Goal: Information Seeking & Learning: Learn about a topic

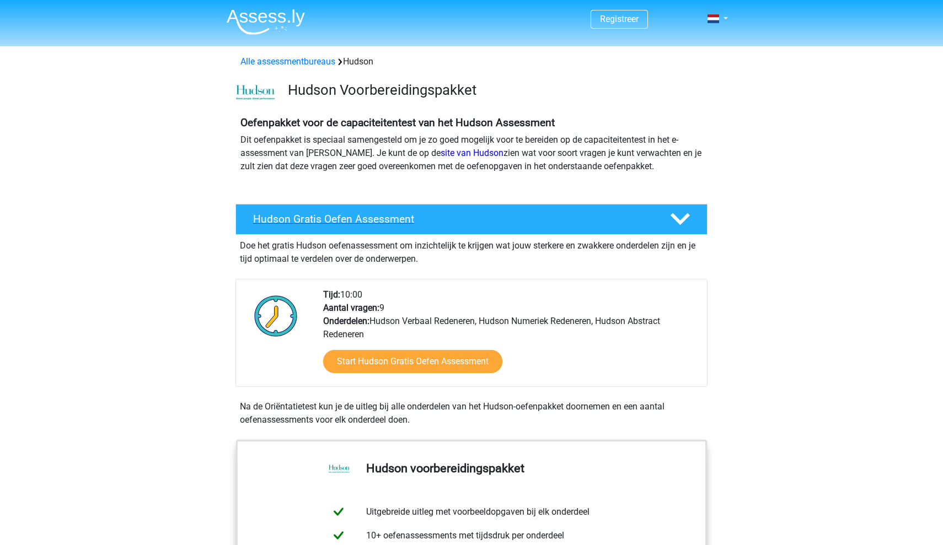
click at [309, 229] on div "Hudson Gratis Oefen Assessment" at bounding box center [471, 219] width 472 height 31
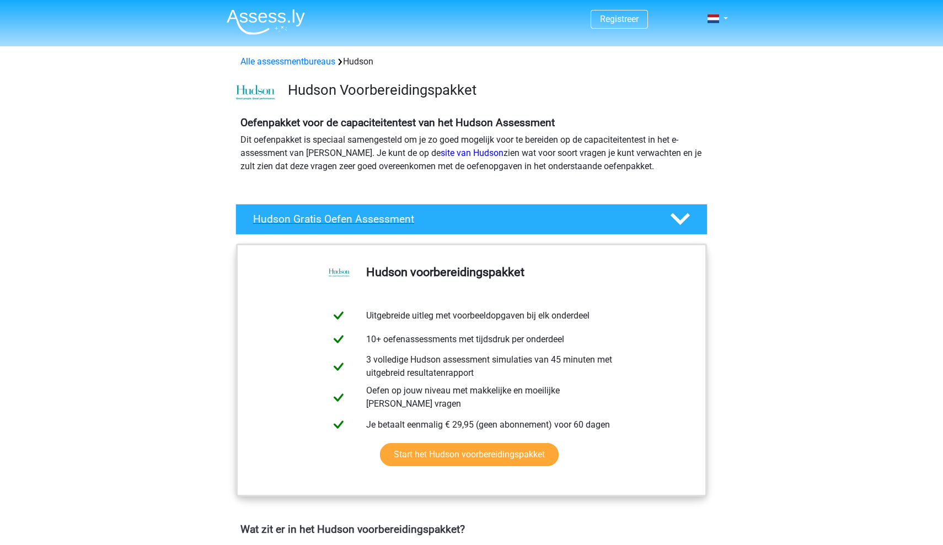
click at [677, 221] on polygon at bounding box center [680, 219] width 19 height 12
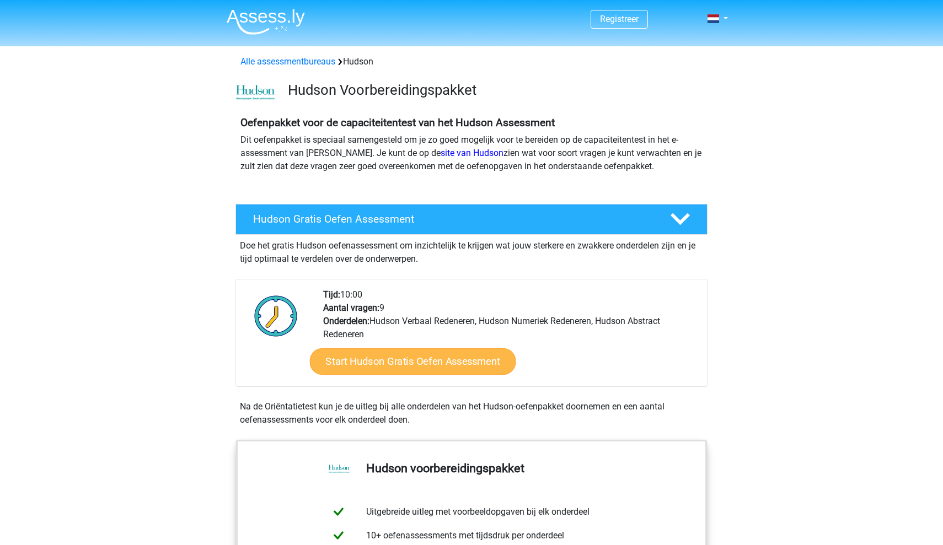
click at [425, 358] on link "Start Hudson Gratis Oefen Assessment" at bounding box center [413, 361] width 206 height 26
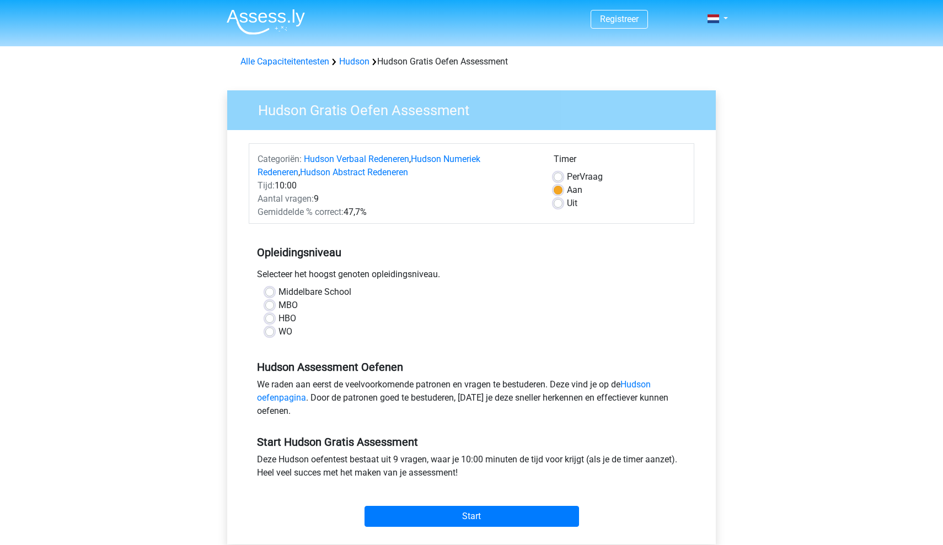
click at [278, 305] on label "MBO" at bounding box center [287, 305] width 19 height 13
click at [272, 305] on input "MBO" at bounding box center [269, 304] width 9 height 11
radio input "true"
click at [278, 307] on label "MBO" at bounding box center [287, 305] width 19 height 13
click at [271, 307] on input "MBO" at bounding box center [269, 304] width 9 height 11
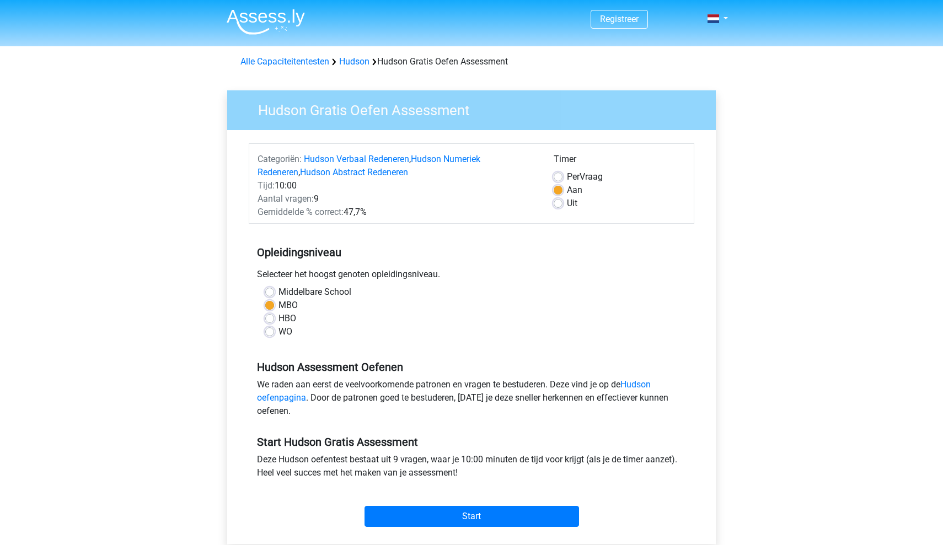
click at [278, 317] on label "HBO" at bounding box center [287, 318] width 18 height 13
click at [271, 317] on input "HBO" at bounding box center [269, 317] width 9 height 11
radio input "true"
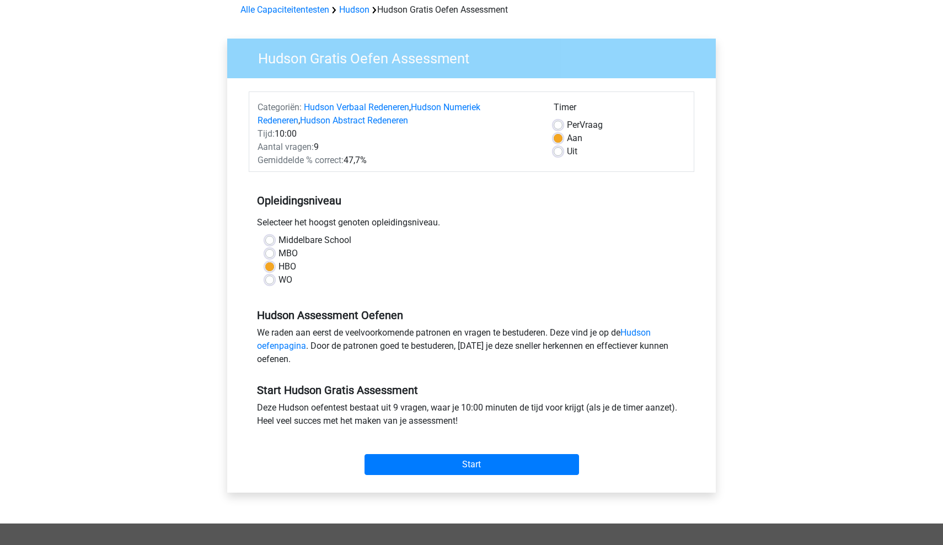
scroll to position [55, 0]
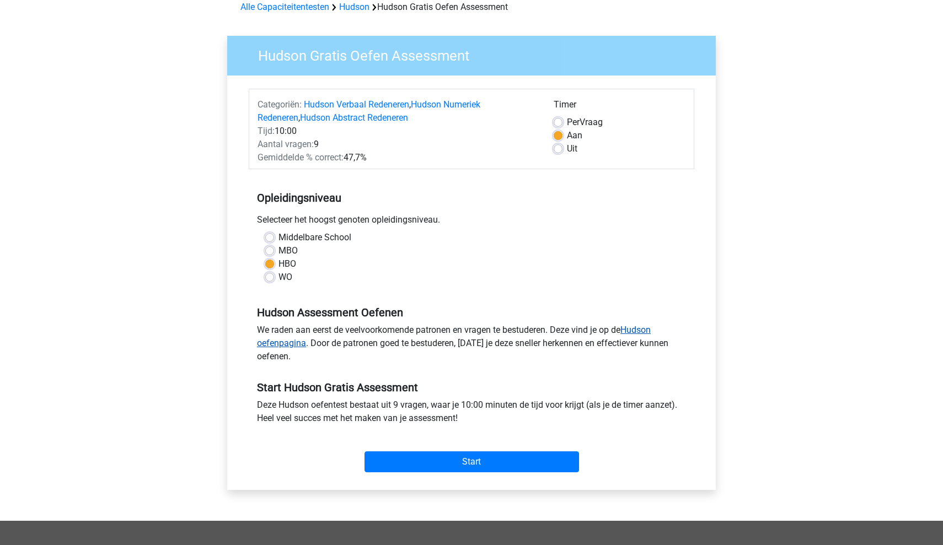
click at [641, 328] on link "Hudson oefenpagina" at bounding box center [454, 337] width 394 height 24
click at [567, 125] on label "Per Vraag" at bounding box center [585, 122] width 36 height 13
click at [557, 125] on input "Per Vraag" at bounding box center [558, 121] width 9 height 11
radio input "true"
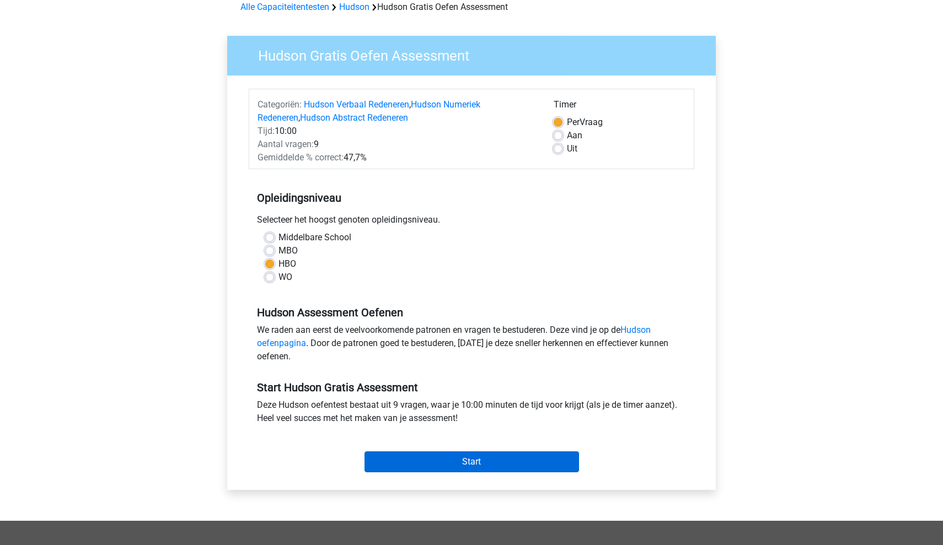
click at [509, 463] on input "Start" at bounding box center [471, 462] width 214 height 21
click at [533, 461] on input "Start" at bounding box center [471, 462] width 214 height 21
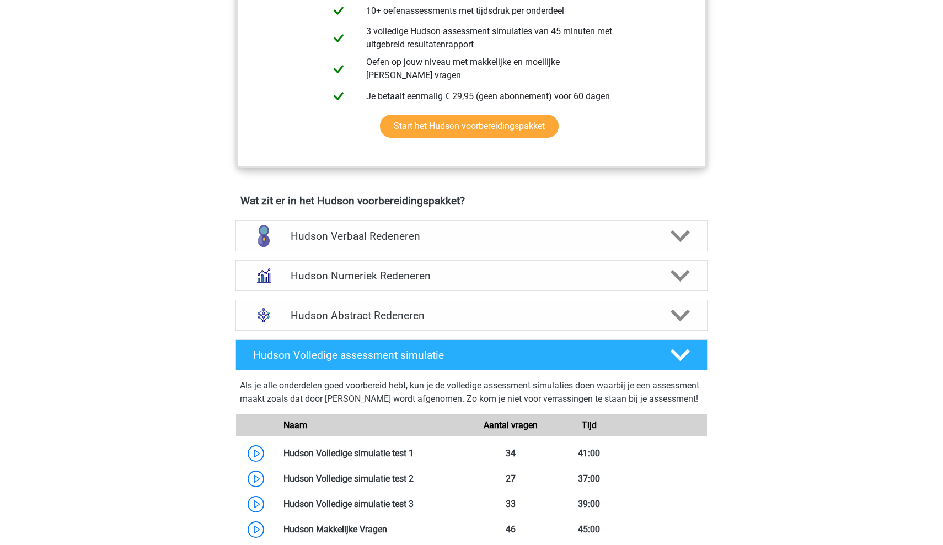
scroll to position [537, 0]
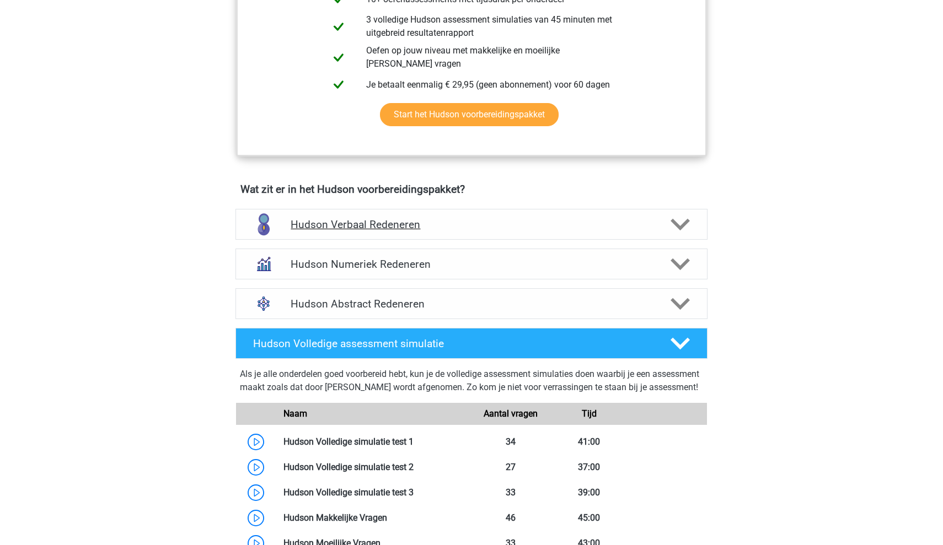
click at [681, 232] on icon at bounding box center [680, 224] width 19 height 19
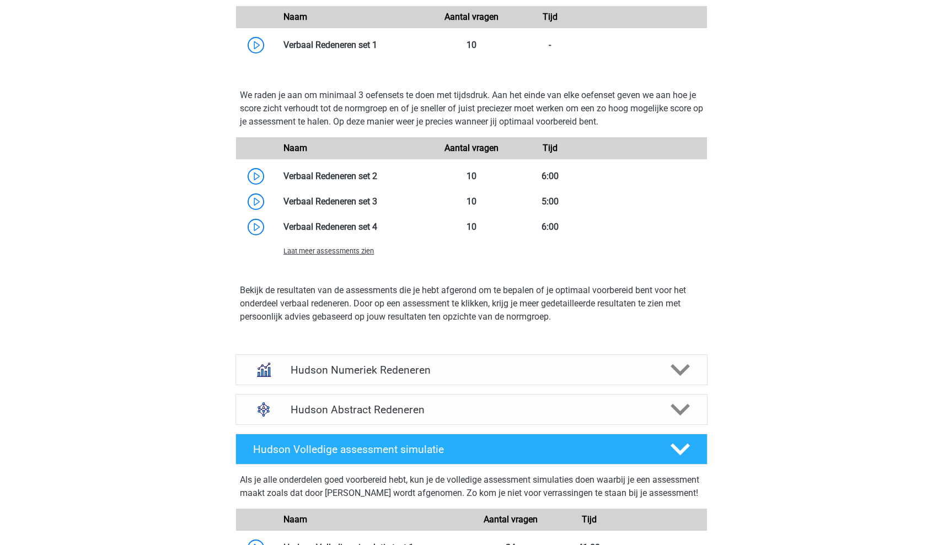
scroll to position [1187, 0]
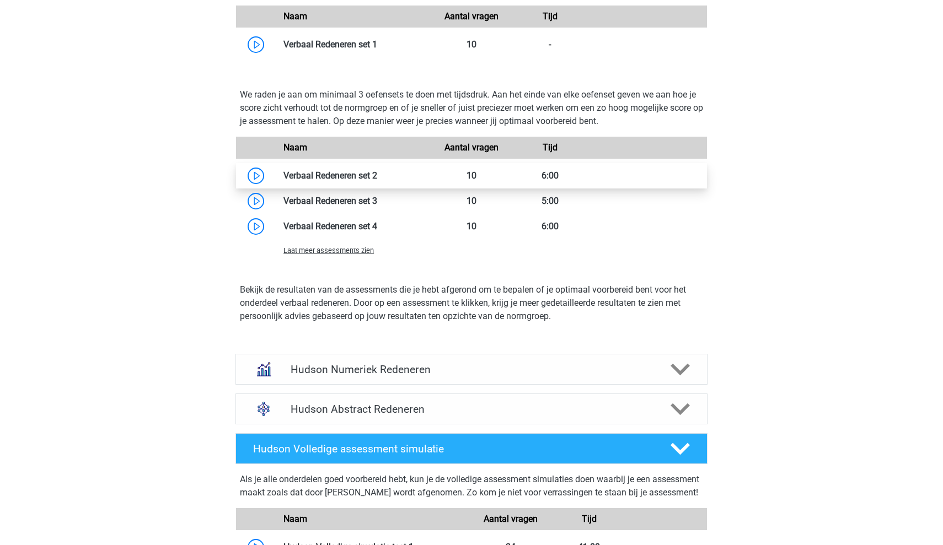
click at [377, 176] on link at bounding box center [377, 175] width 0 height 10
click at [682, 377] on icon at bounding box center [680, 369] width 19 height 19
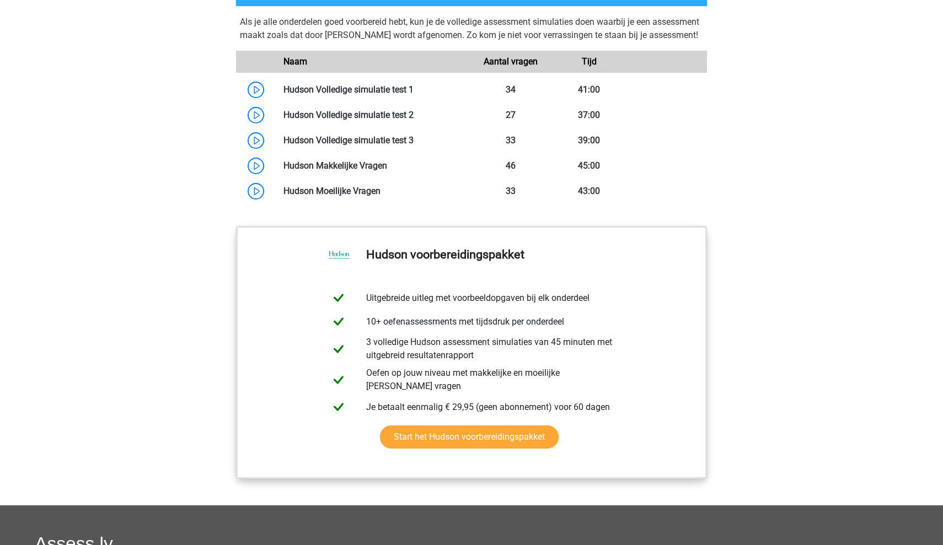
scroll to position [1953, 0]
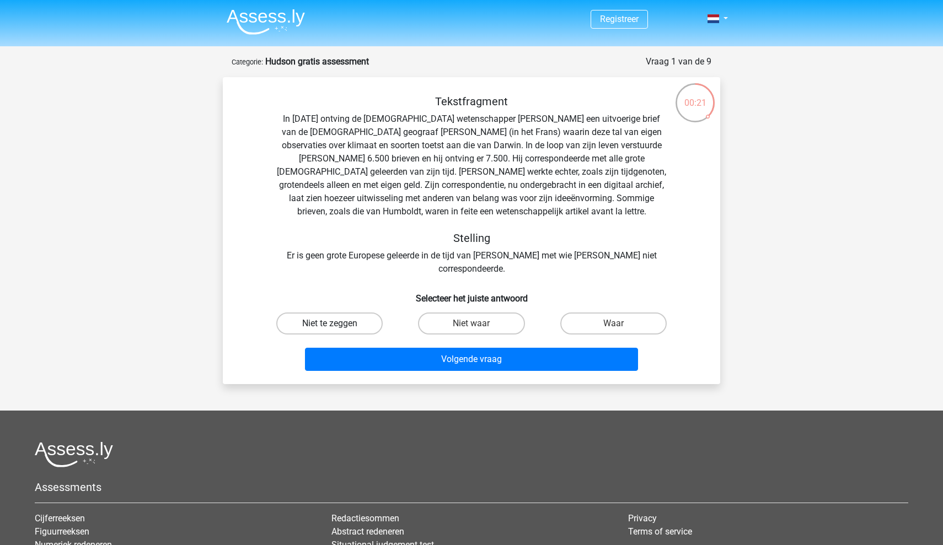
click at [325, 313] on label "Niet te zeggen" at bounding box center [329, 324] width 106 height 22
click at [330, 324] on input "Niet te zeggen" at bounding box center [333, 327] width 7 height 7
radio input "true"
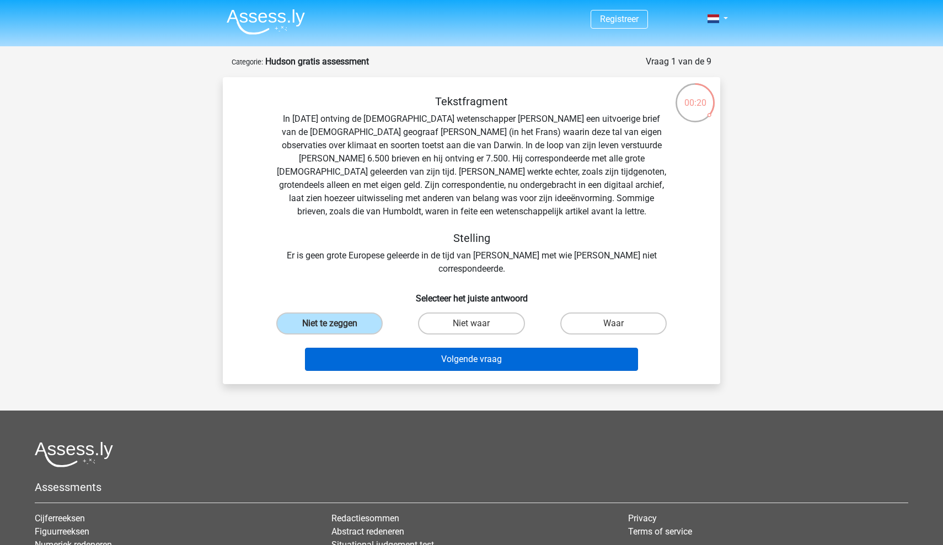
click at [406, 352] on button "Volgende vraag" at bounding box center [472, 359] width 334 height 23
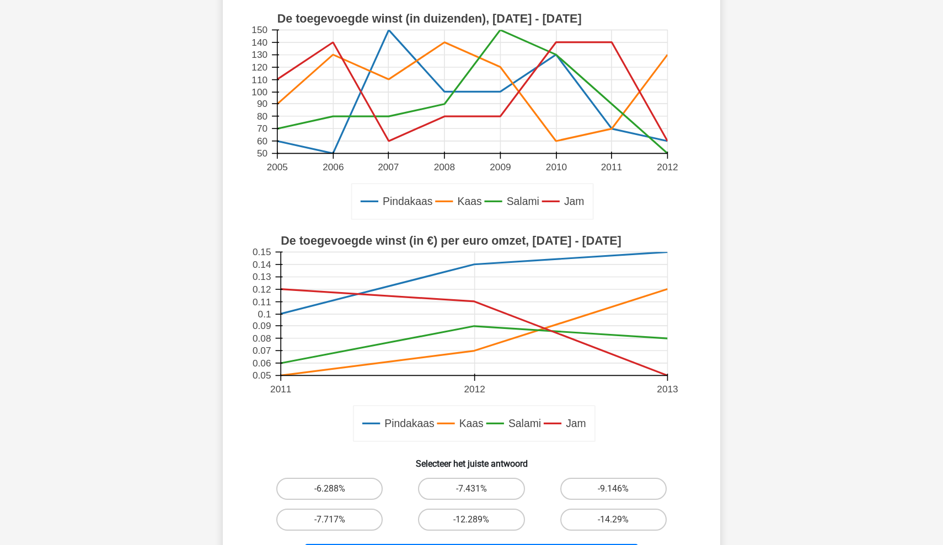
scroll to position [119, 0]
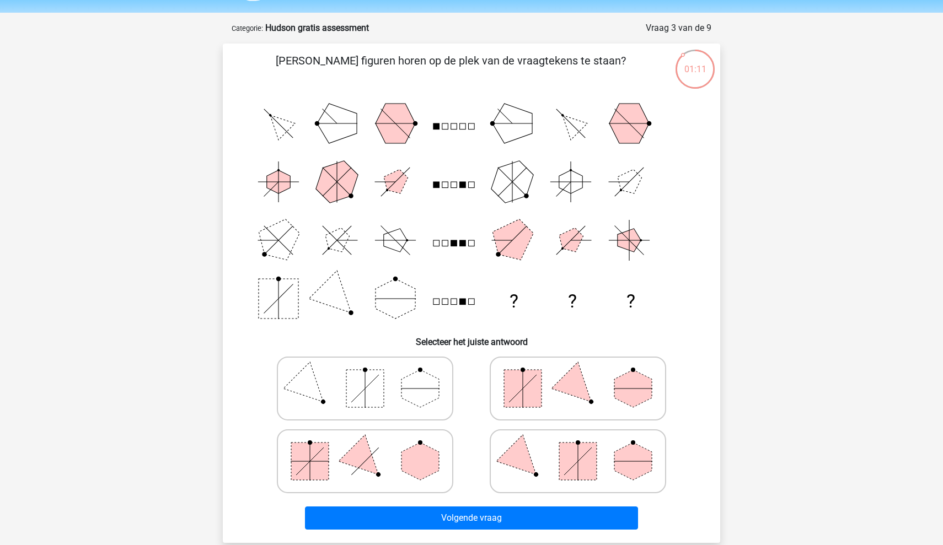
scroll to position [35, 0]
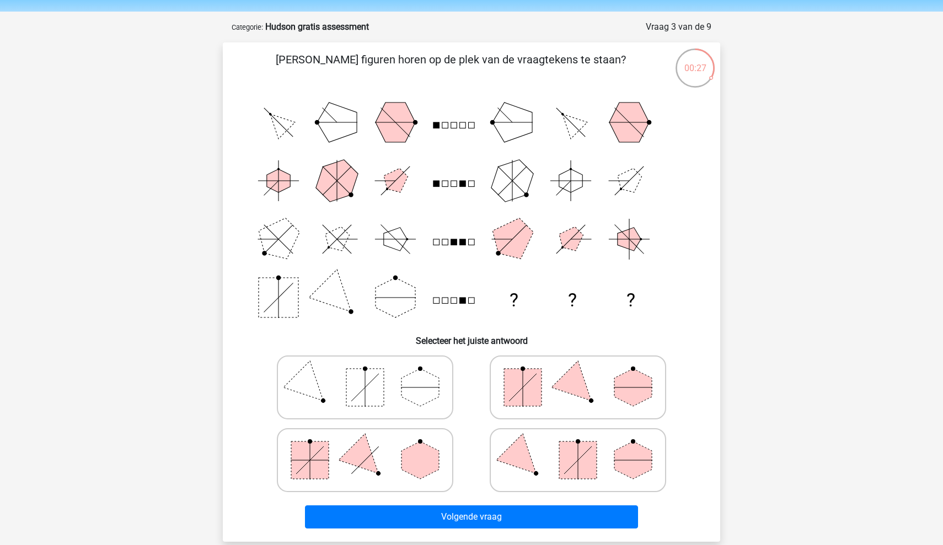
click at [533, 390] on rect at bounding box center [522, 387] width 37 height 37
click at [578, 374] on input "radio" at bounding box center [581, 370] width 7 height 7
radio input "true"
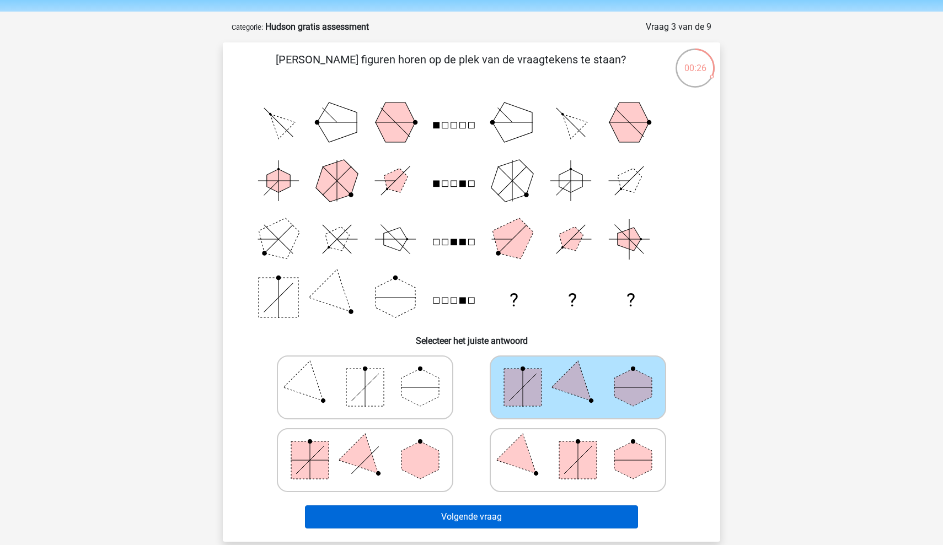
click at [507, 516] on button "Volgende vraag" at bounding box center [472, 517] width 334 height 23
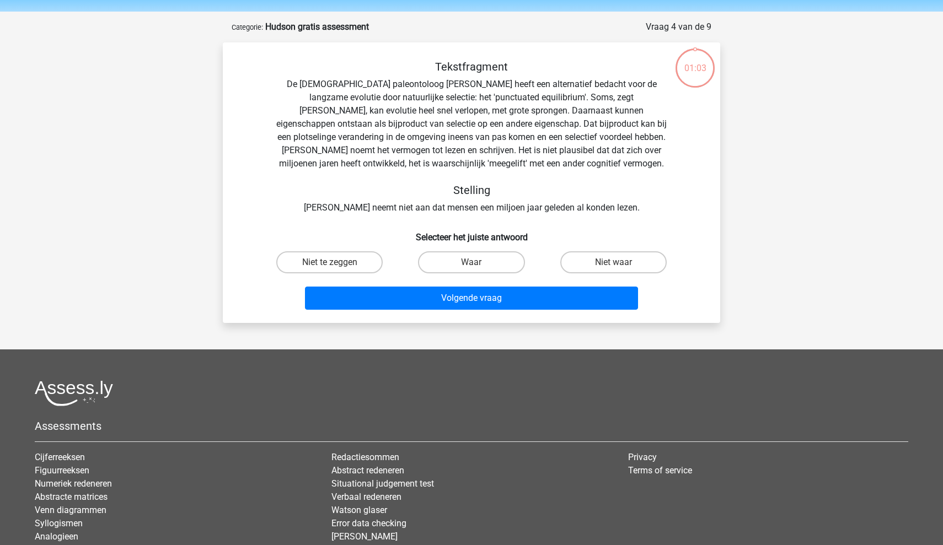
scroll to position [55, 0]
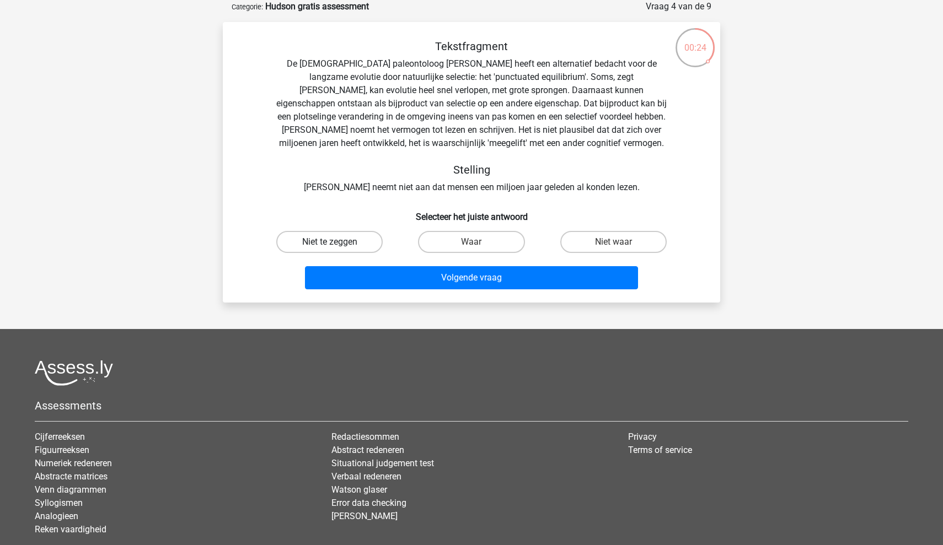
click at [375, 240] on label "Niet te zeggen" at bounding box center [329, 242] width 106 height 22
click at [337, 242] on input "Niet te zeggen" at bounding box center [333, 245] width 7 height 7
radio input "true"
click at [505, 243] on label "Waar" at bounding box center [471, 242] width 106 height 22
click at [479, 243] on input "Waar" at bounding box center [474, 245] width 7 height 7
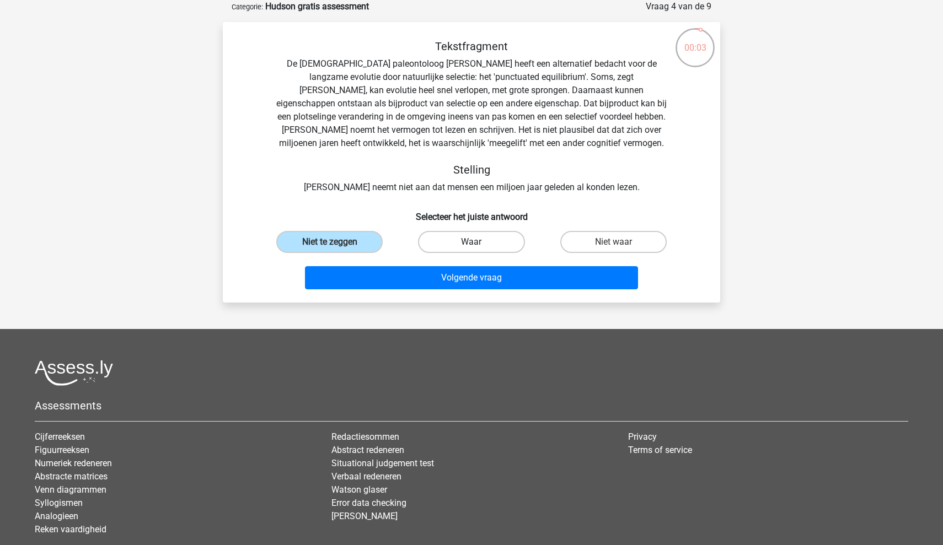
radio input "true"
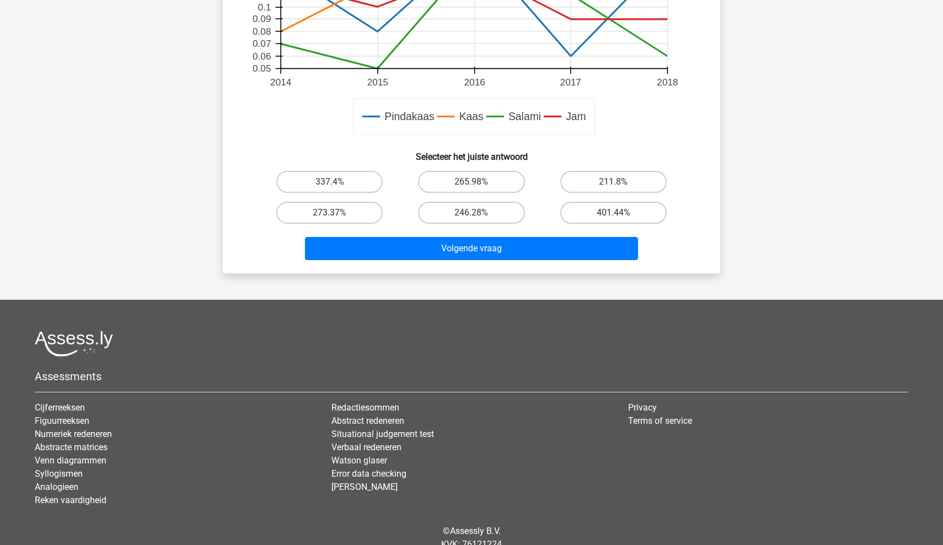
scroll to position [475, 0]
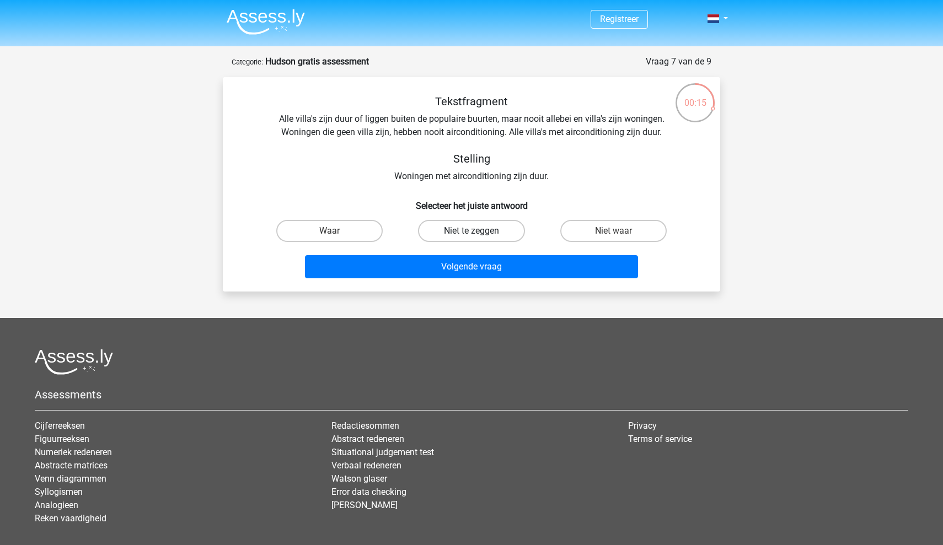
click at [461, 230] on label "Niet te zeggen" at bounding box center [471, 231] width 106 height 22
click at [471, 231] on input "Niet te zeggen" at bounding box center [474, 234] width 7 height 7
radio input "true"
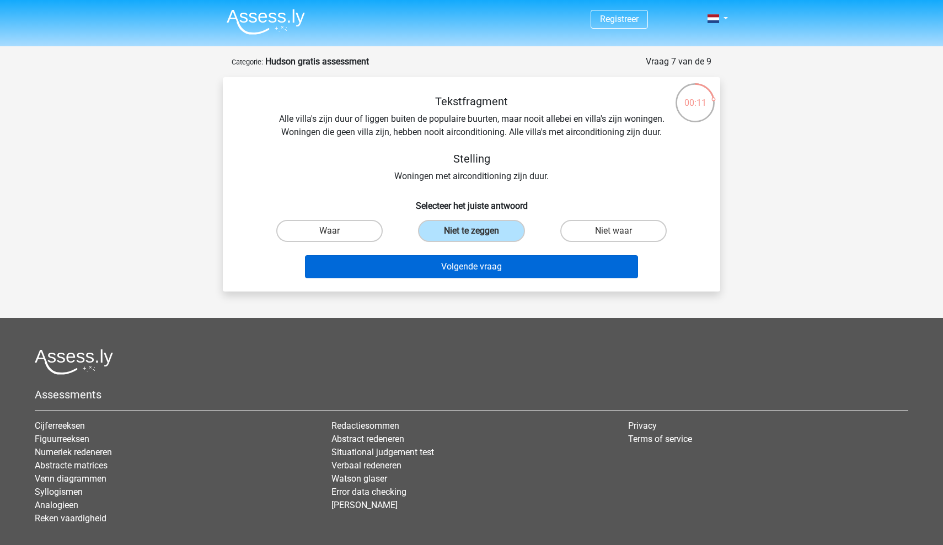
click at [471, 258] on button "Volgende vraag" at bounding box center [472, 266] width 334 height 23
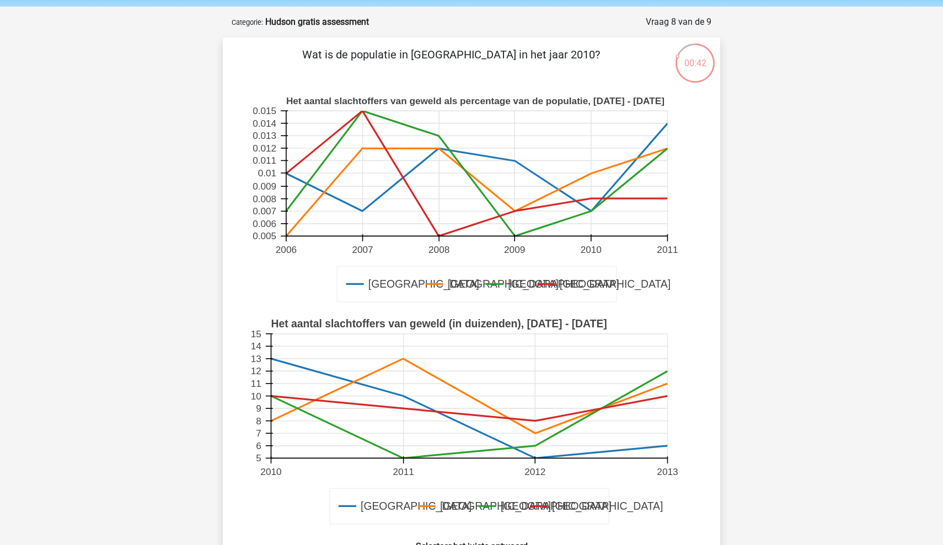
scroll to position [40, 0]
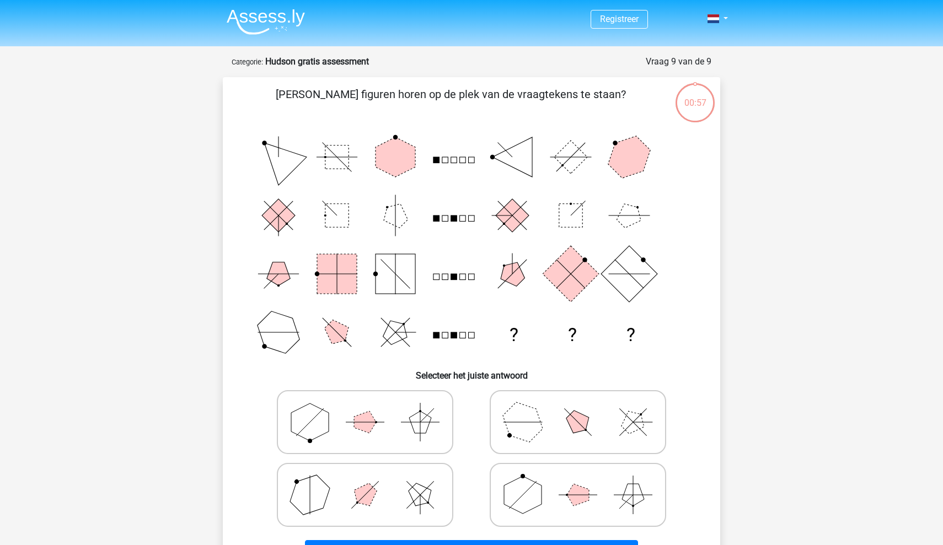
scroll to position [40, 0]
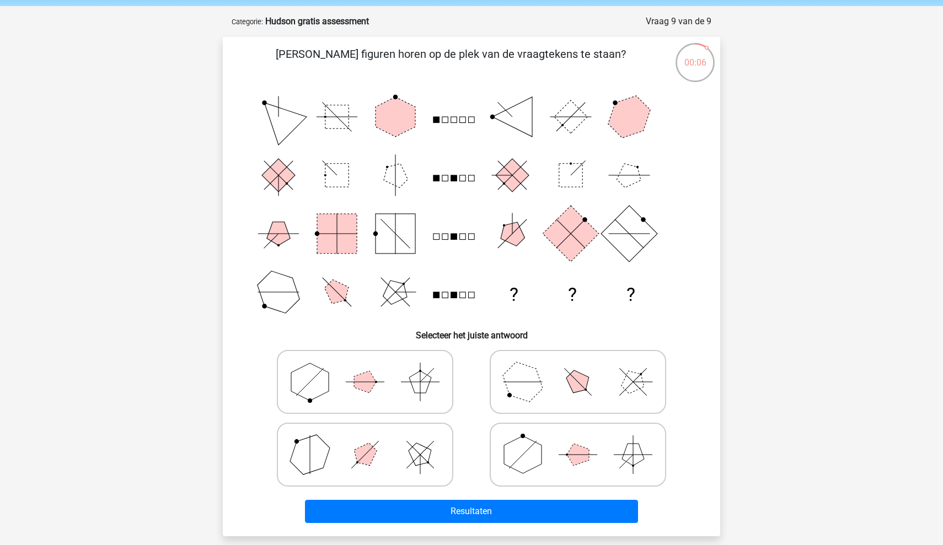
click at [583, 459] on polygon at bounding box center [578, 455] width 22 height 22
click at [583, 441] on input "radio" at bounding box center [581, 437] width 7 height 7
radio input "true"
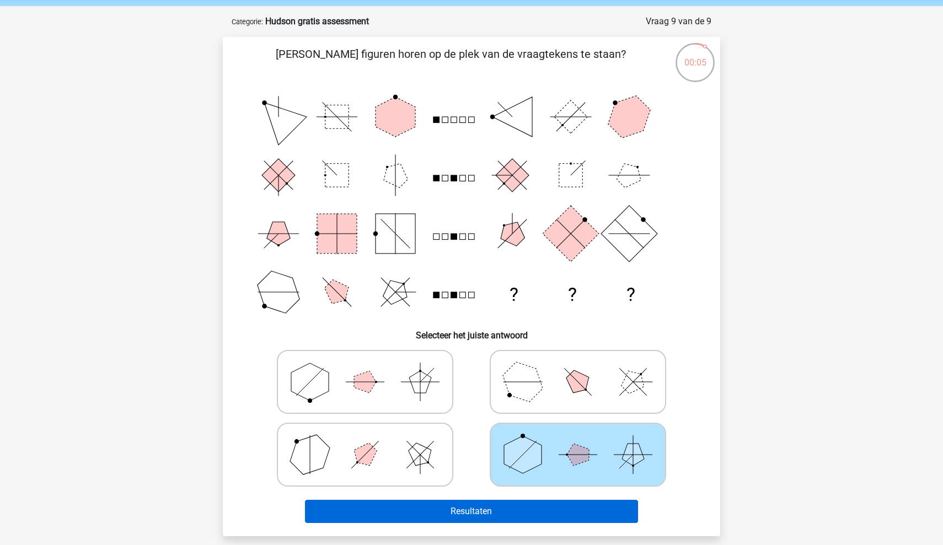
click at [576, 508] on button "Resultaten" at bounding box center [472, 511] width 334 height 23
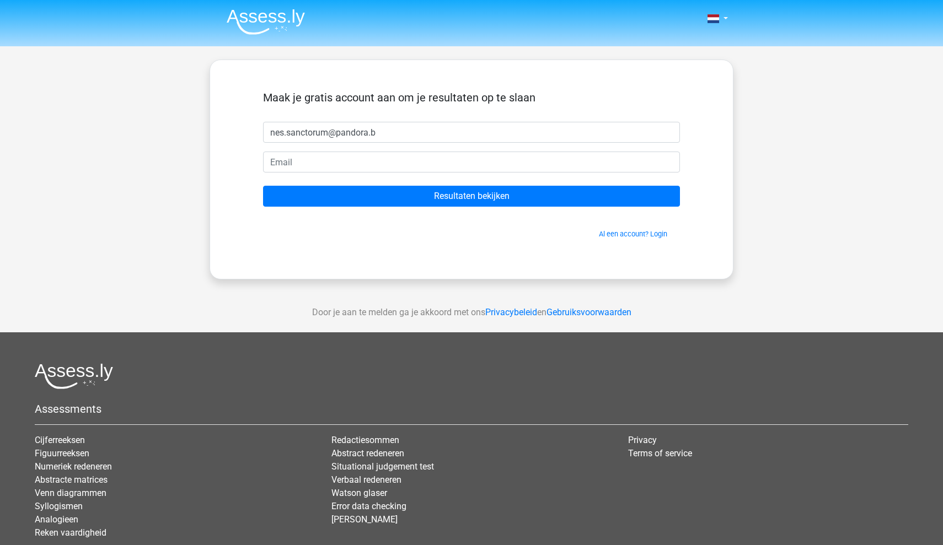
type input "[EMAIL_ADDRESS][DOMAIN_NAME]"
drag, startPoint x: 409, startPoint y: 138, endPoint x: 295, endPoint y: 136, distance: 114.2
click at [295, 136] on input "[EMAIL_ADDRESS][DOMAIN_NAME]" at bounding box center [471, 132] width 417 height 21
drag, startPoint x: 404, startPoint y: 132, endPoint x: 245, endPoint y: 128, distance: 159.4
click at [244, 129] on div "Maak je gratis account aan om je resultaten op te slaan [EMAIL_ADDRESS][DOMAIN_…" at bounding box center [472, 170] width 470 height 166
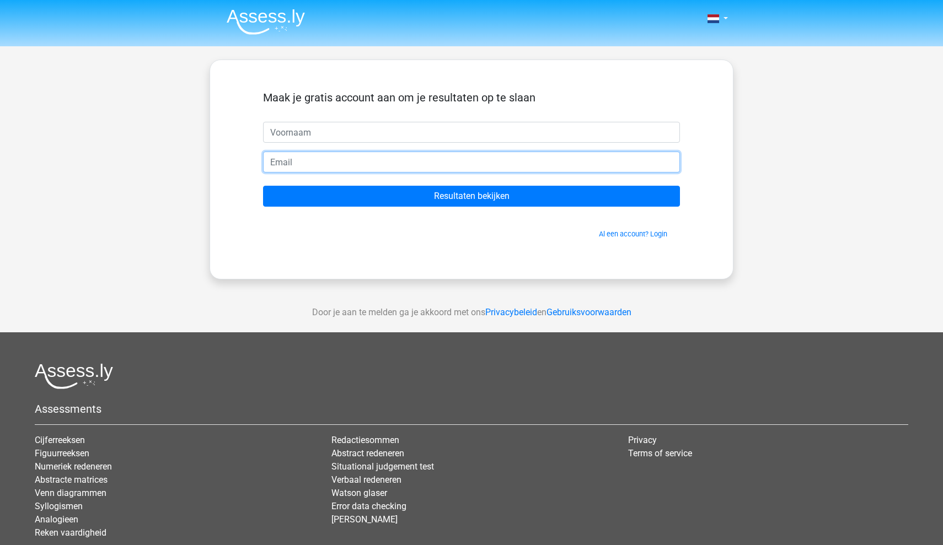
paste input "[EMAIL_ADDRESS][DOMAIN_NAME]"
type input "[EMAIL_ADDRESS][DOMAIN_NAME]"
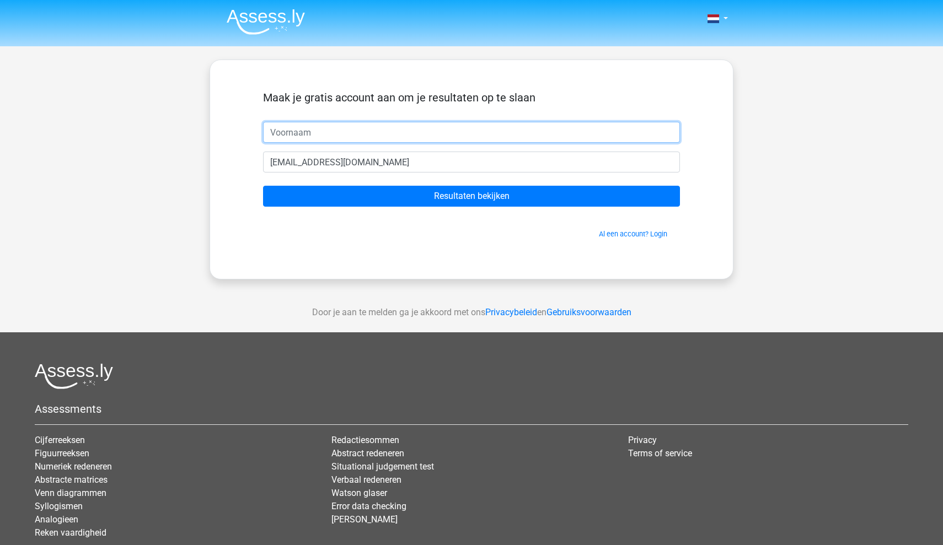
click at [301, 137] on input "text" at bounding box center [471, 132] width 417 height 21
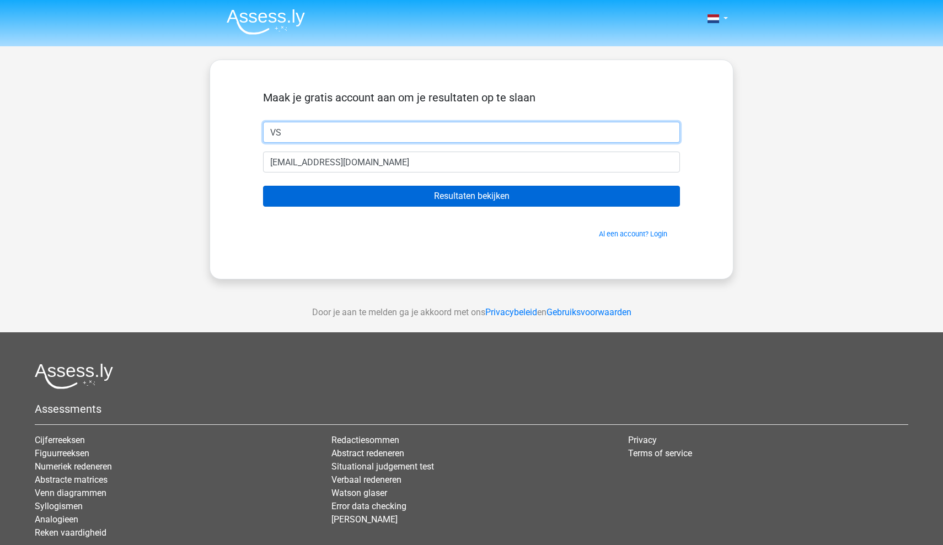
type input "VS"
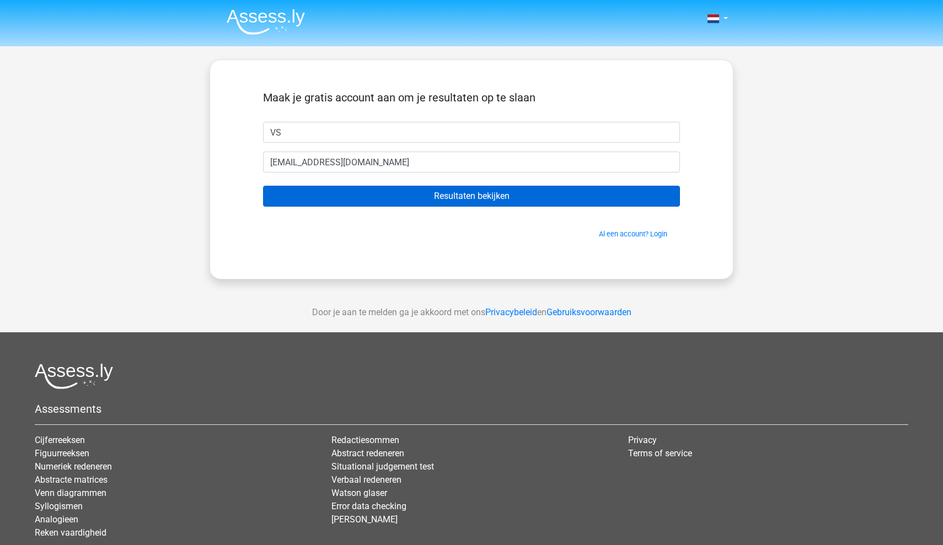
click at [371, 198] on input "Resultaten bekijken" at bounding box center [471, 196] width 417 height 21
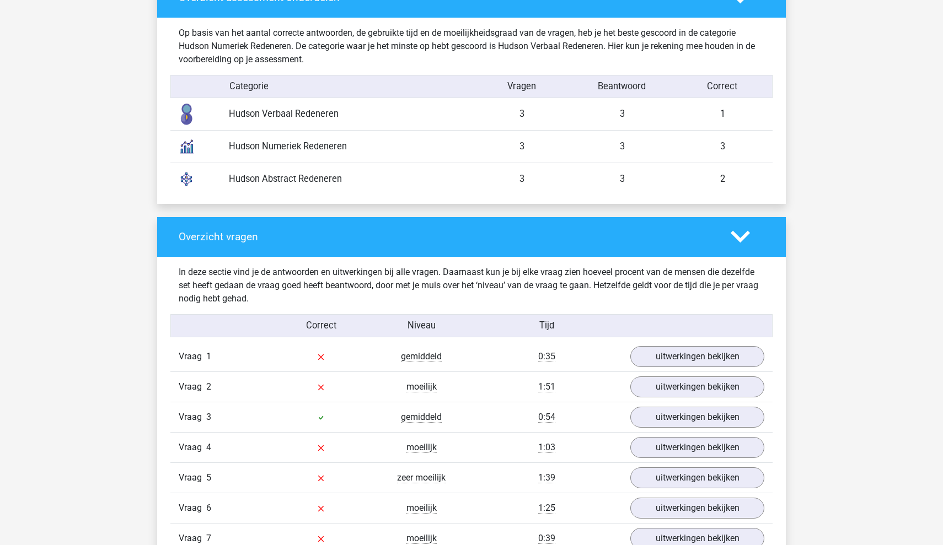
scroll to position [878, 0]
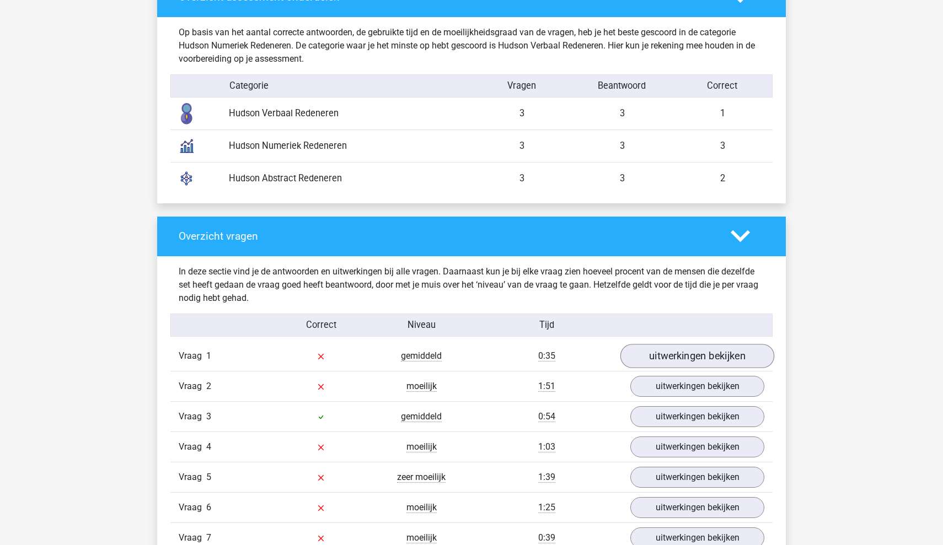
click at [710, 351] on link "uitwerkingen bekijken" at bounding box center [697, 356] width 154 height 24
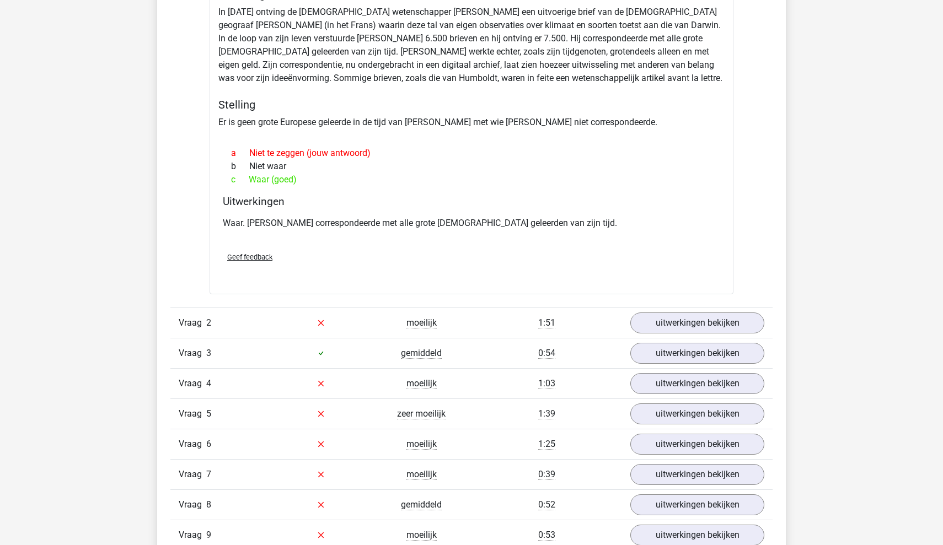
scroll to position [1284, 0]
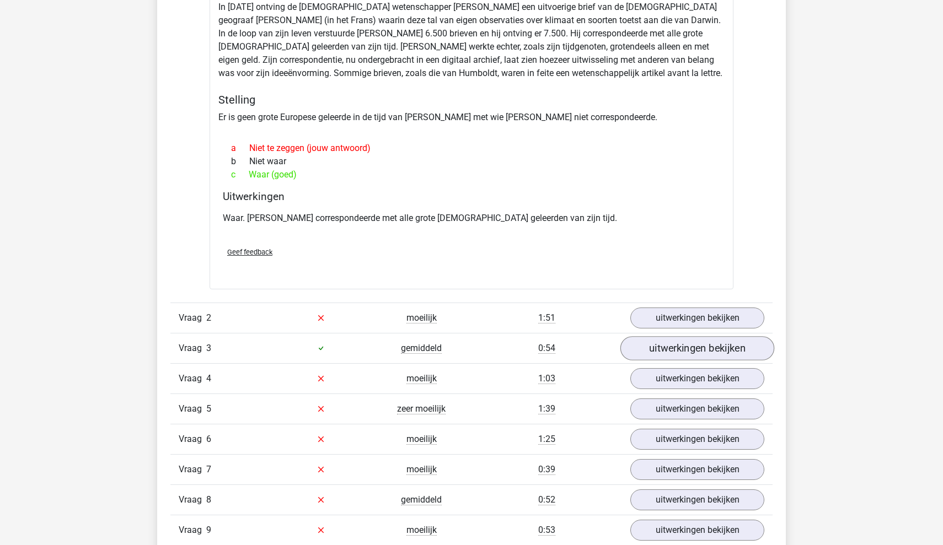
click at [710, 348] on link "uitwerkingen bekijken" at bounding box center [697, 348] width 154 height 24
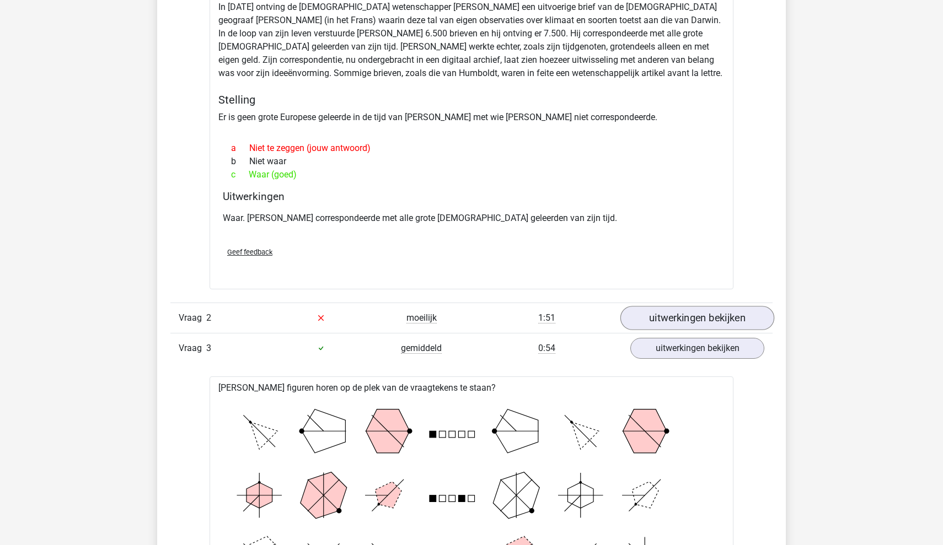
click at [705, 319] on link "uitwerkingen bekijken" at bounding box center [697, 318] width 154 height 24
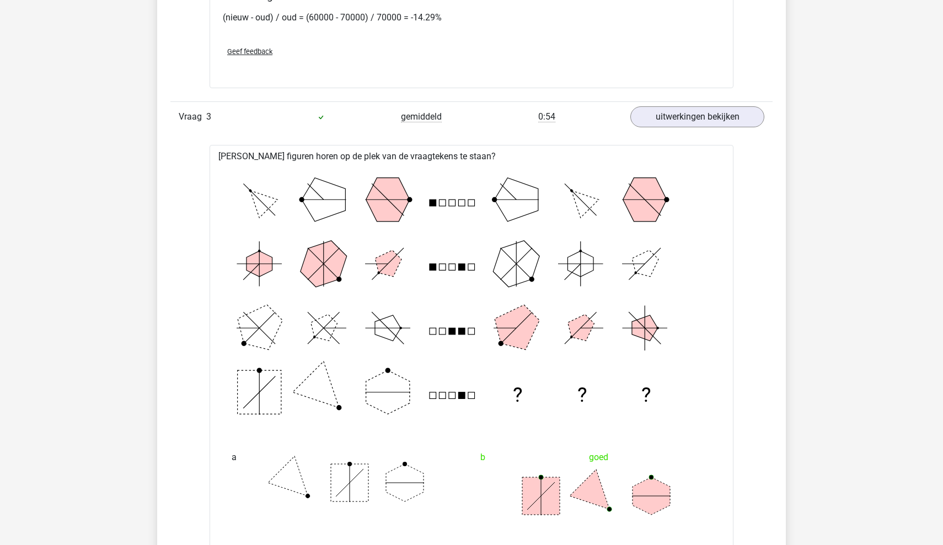
scroll to position [2221, 0]
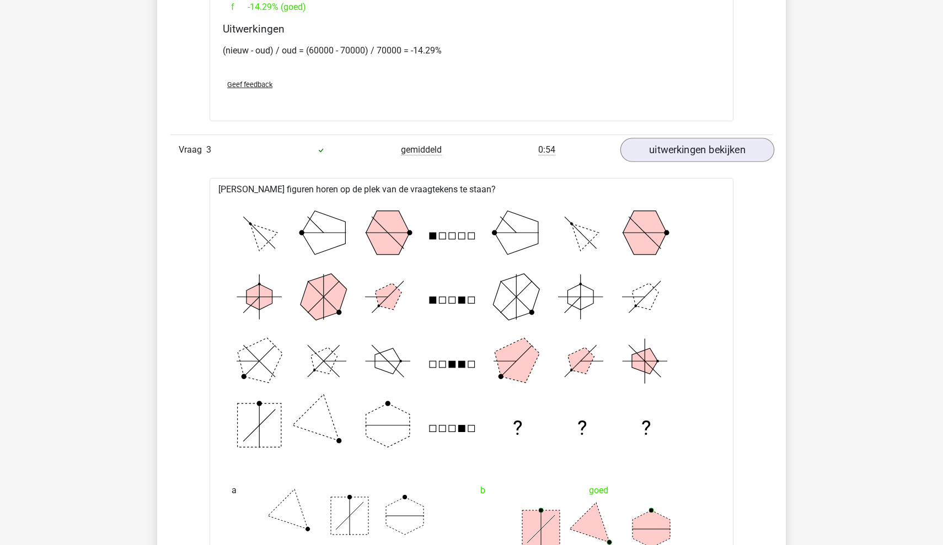
click at [703, 150] on link "uitwerkingen bekijken" at bounding box center [697, 150] width 154 height 24
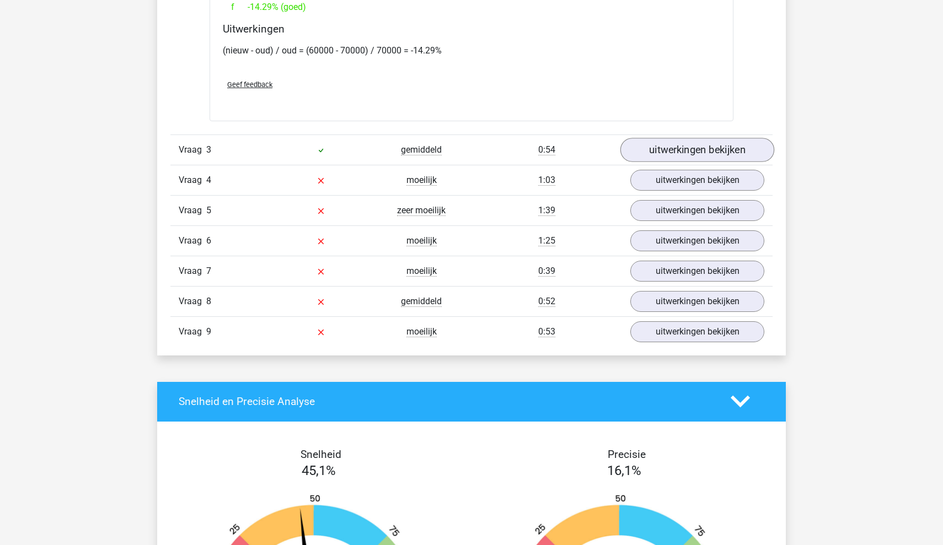
click at [703, 150] on link "uitwerkingen bekijken" at bounding box center [697, 150] width 154 height 24
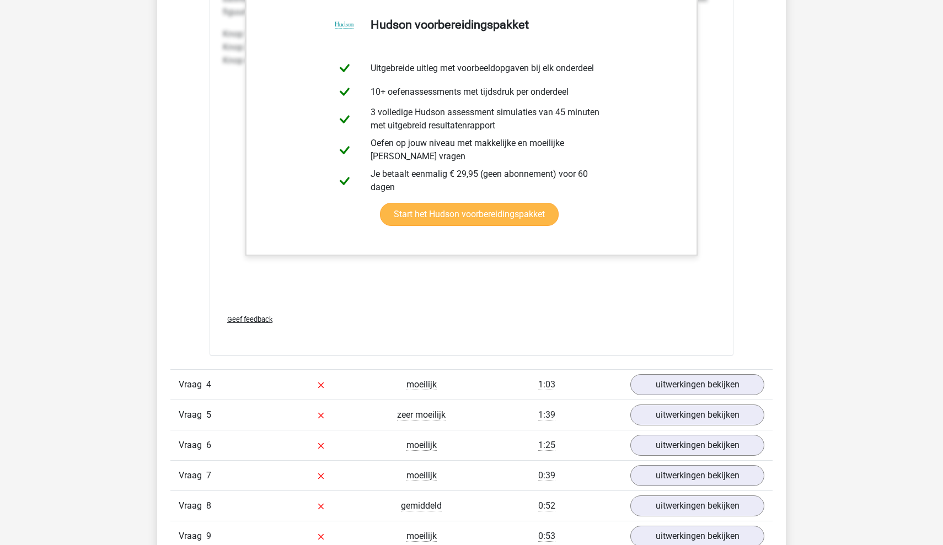
scroll to position [2920, 0]
click at [681, 385] on link "uitwerkingen bekijken" at bounding box center [697, 384] width 154 height 24
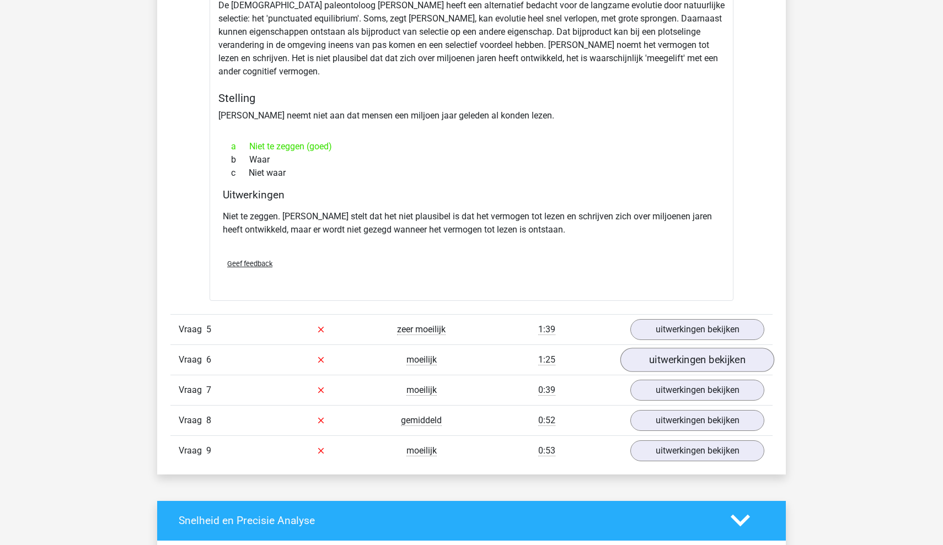
scroll to position [3374, 0]
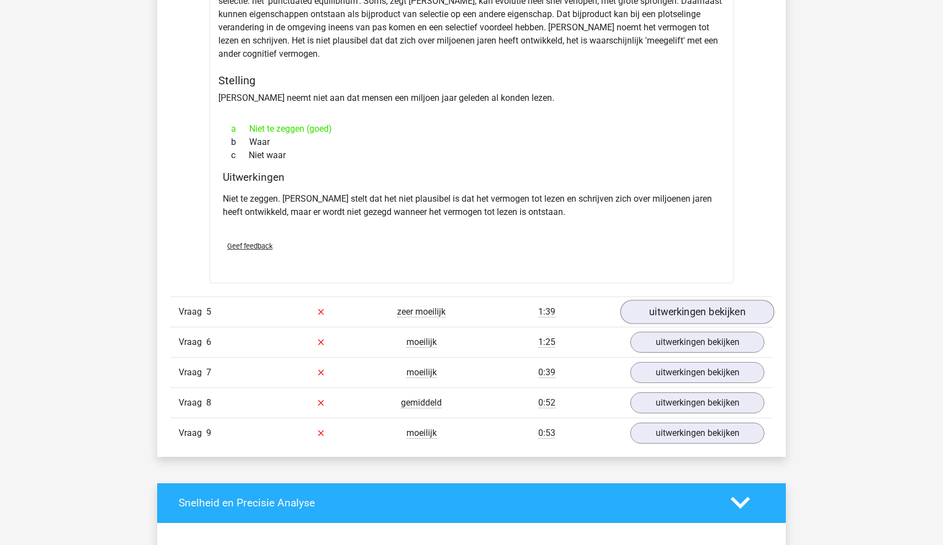
click at [690, 314] on link "uitwerkingen bekijken" at bounding box center [697, 312] width 154 height 24
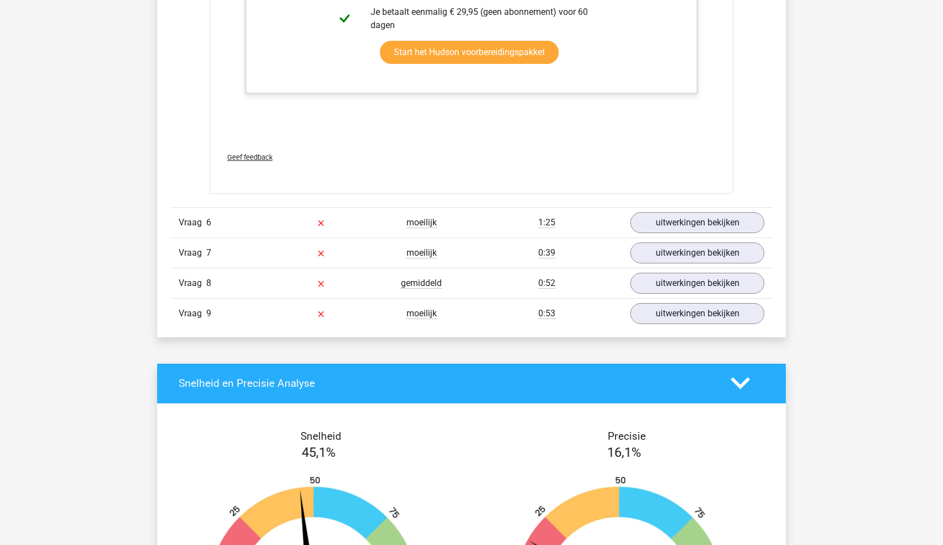
scroll to position [4513, 0]
